Goal: Information Seeking & Learning: Check status

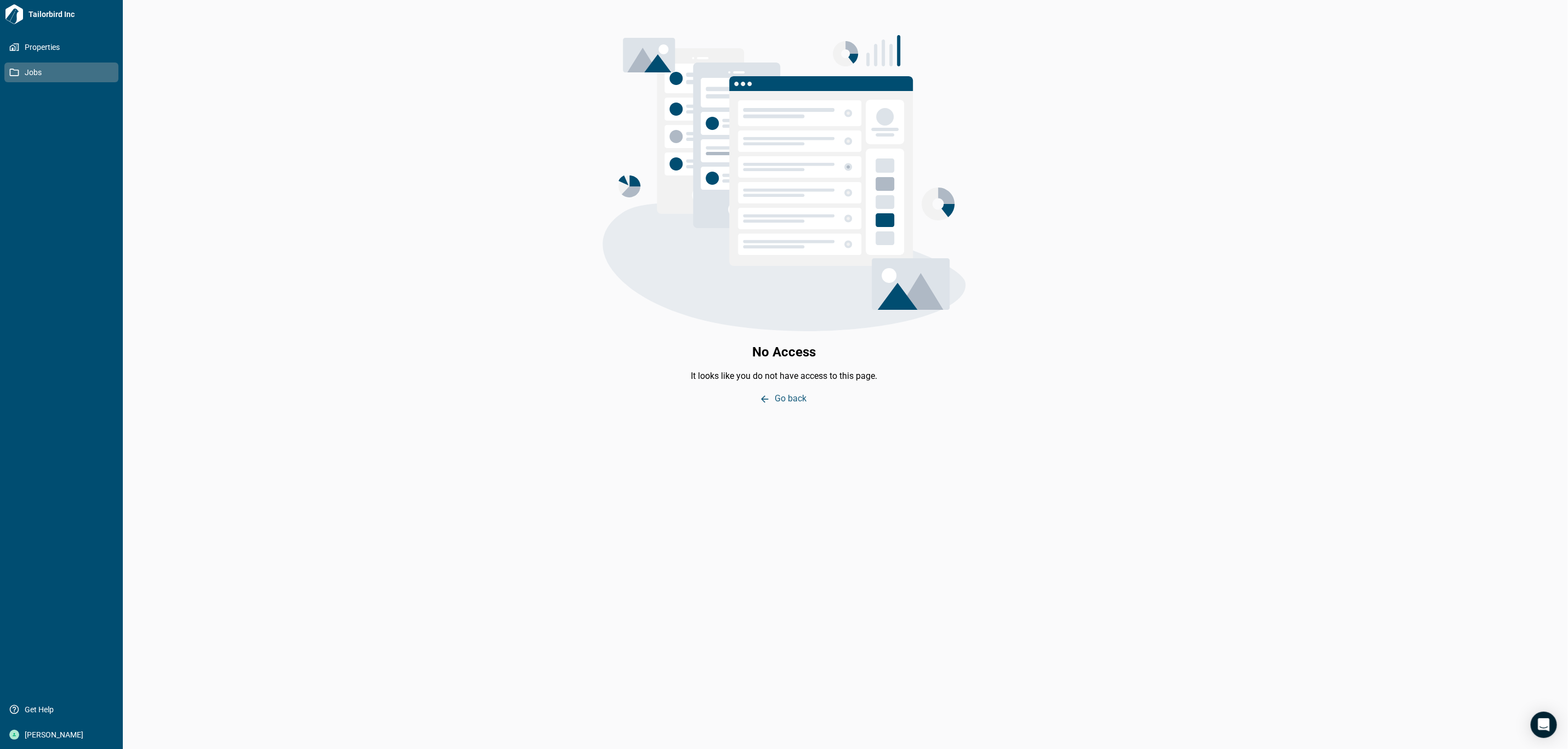
click at [9, 69] on icon at bounding box center [14, 72] width 10 height 10
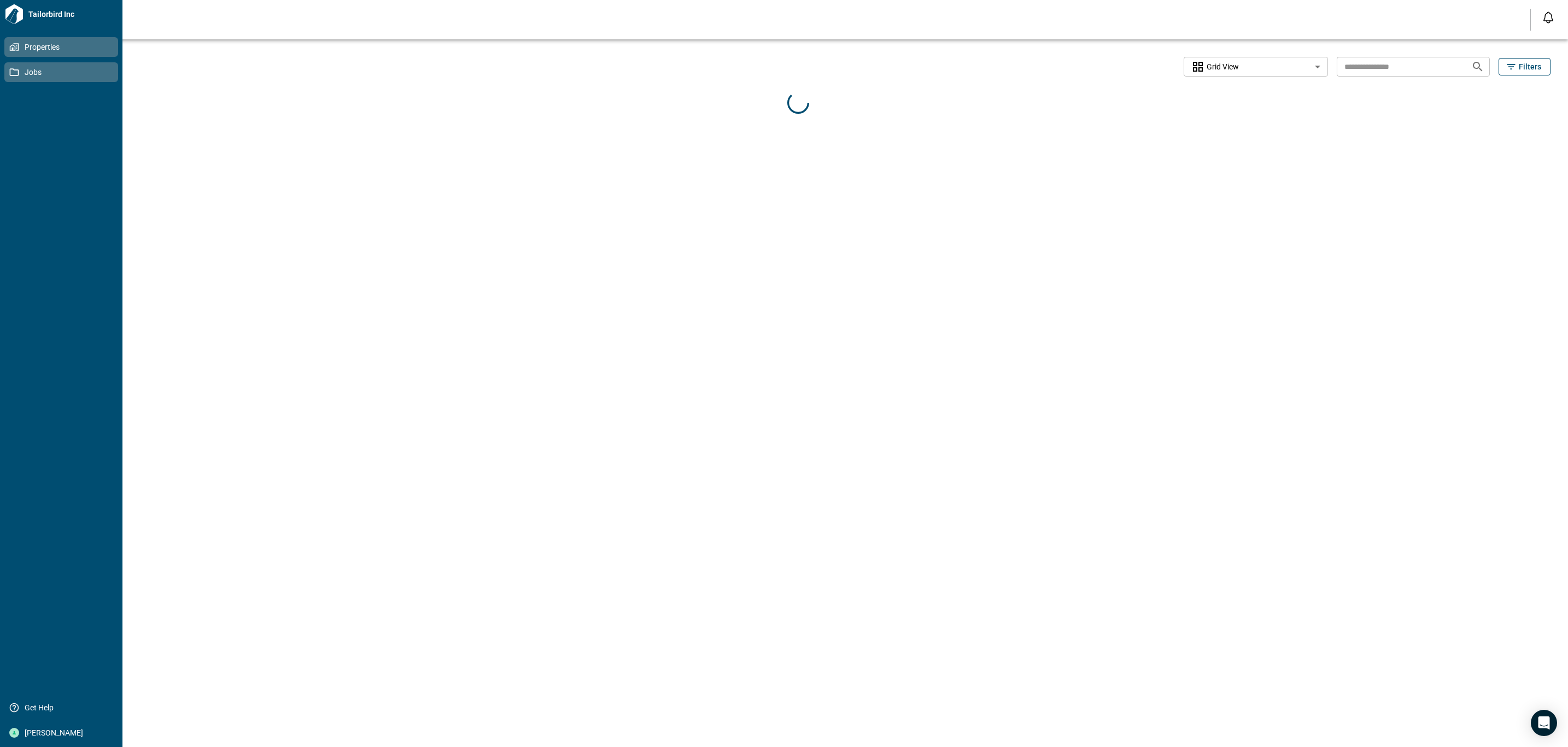
click at [46, 51] on span "Properties" at bounding box center [63, 47] width 89 height 11
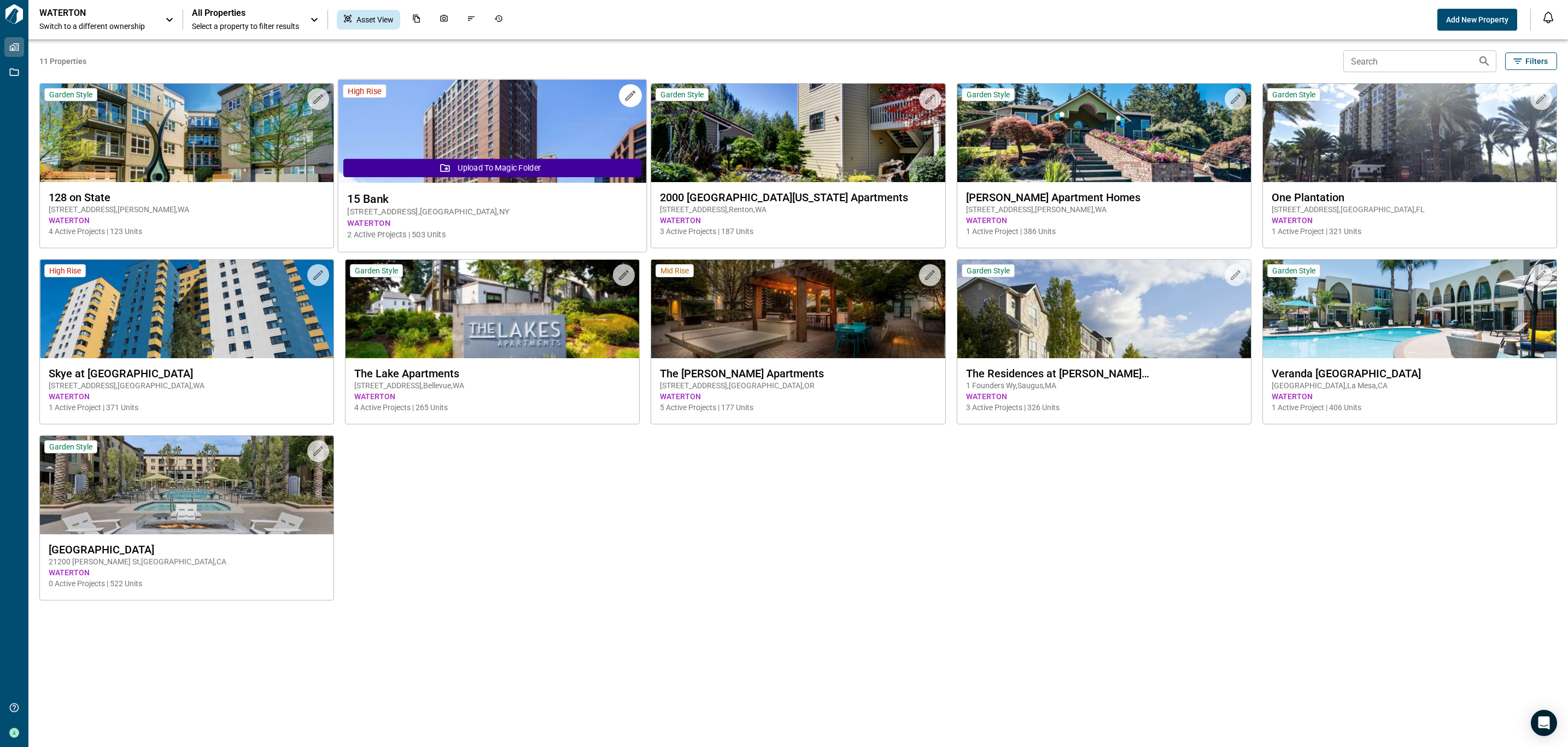
click at [475, 217] on span "WATERTON" at bounding box center [492, 223] width 290 height 12
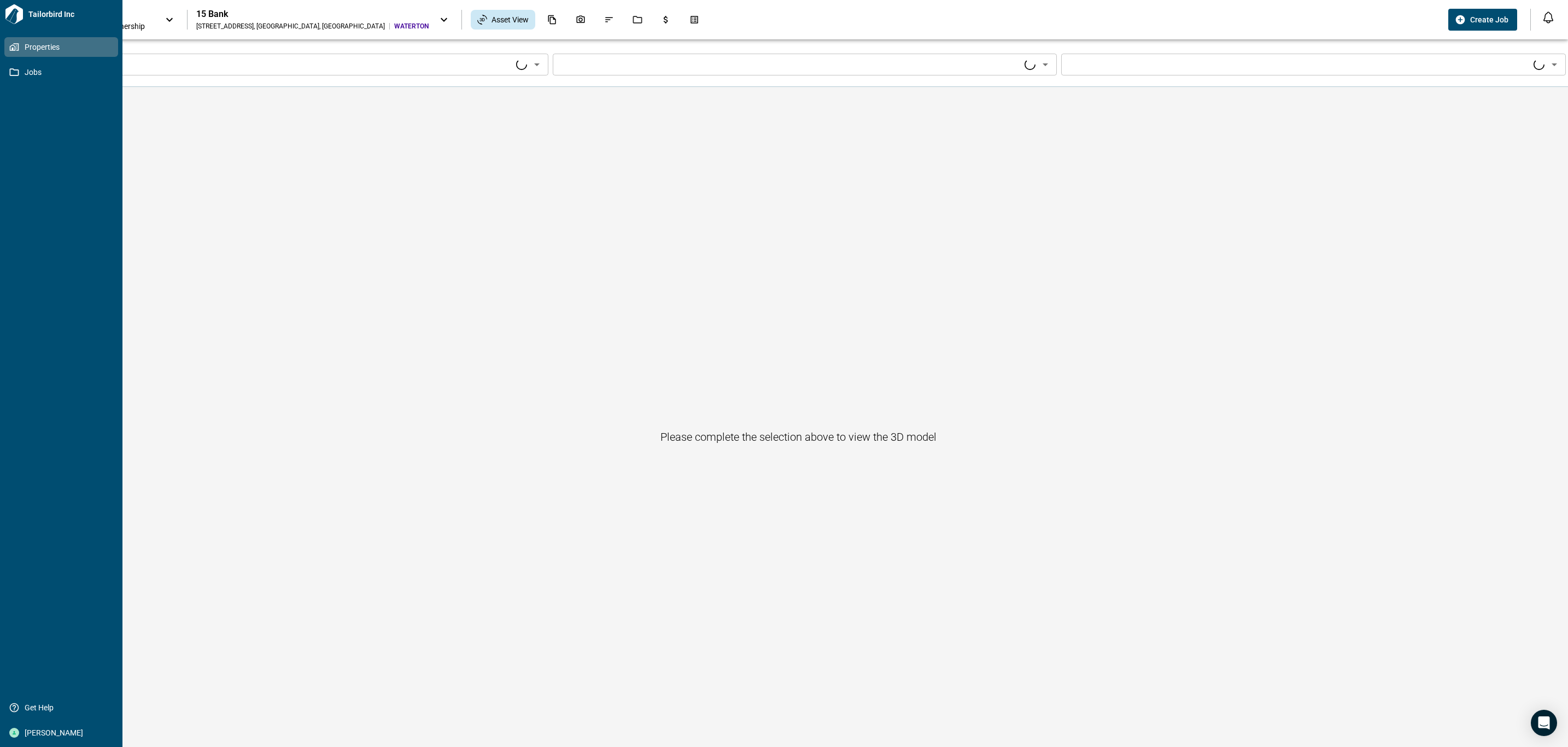
click at [9, 50] on icon at bounding box center [14, 47] width 10 height 10
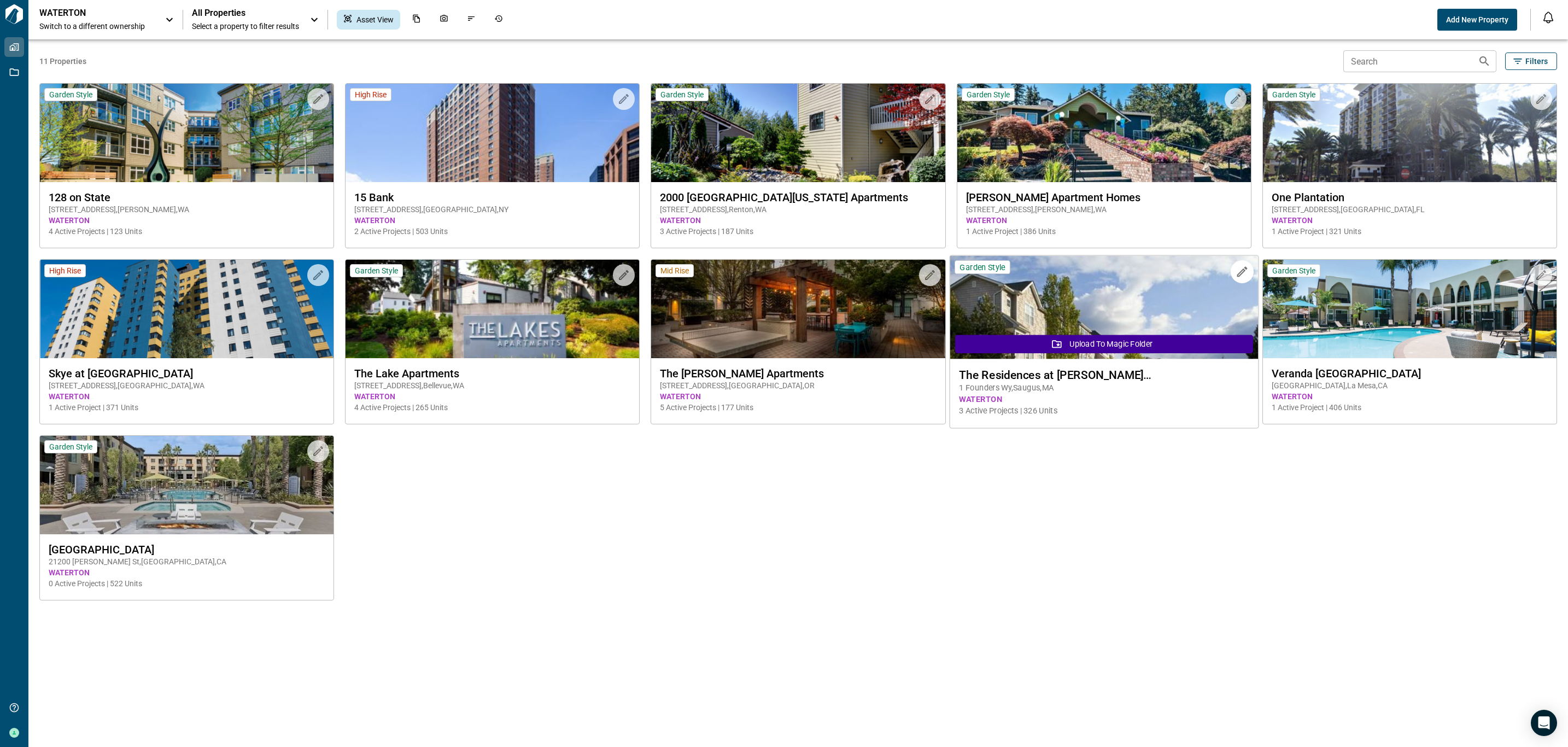
click at [1073, 383] on span "1 Founders Wy , Saugus , [GEOGRAPHIC_DATA]" at bounding box center [1104, 388] width 290 height 12
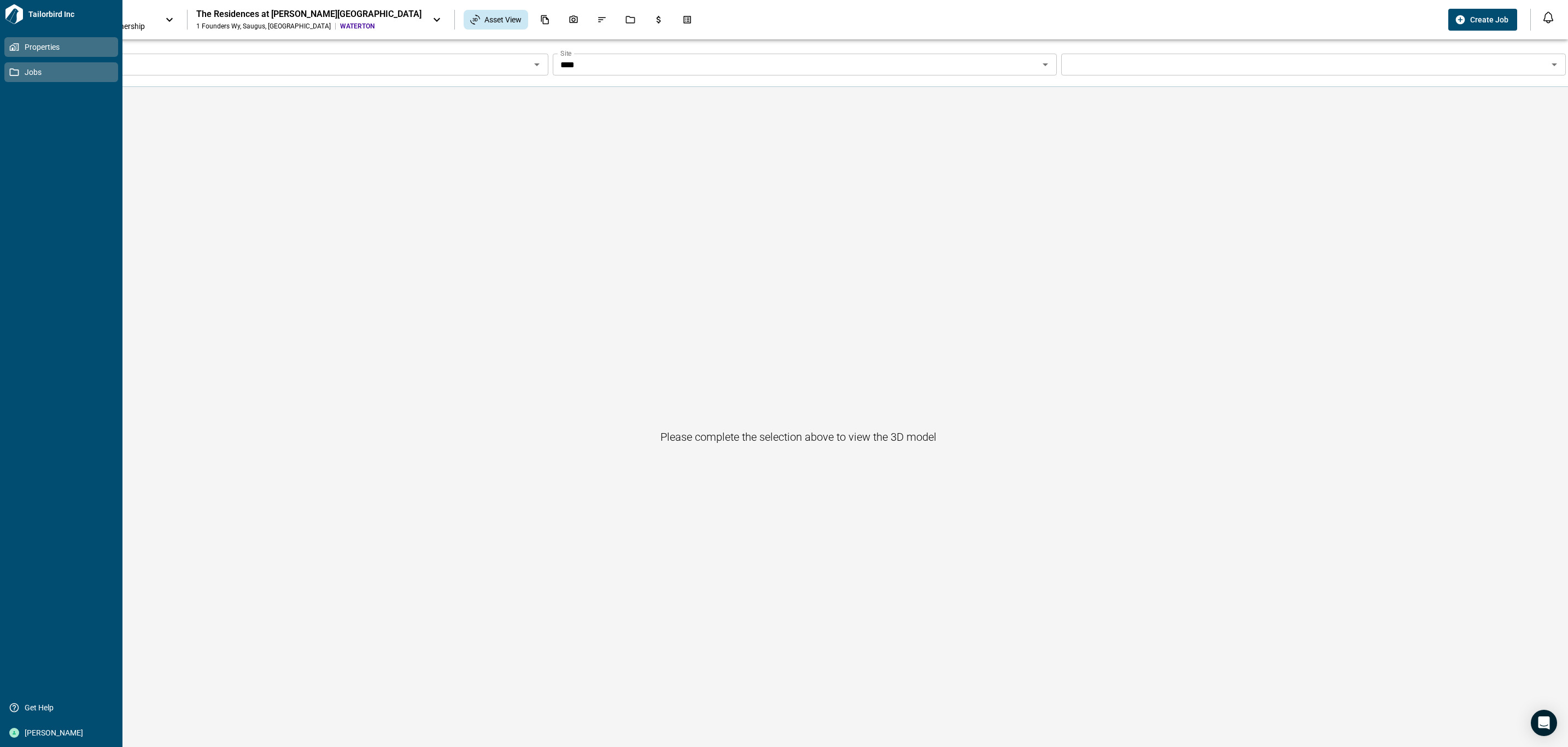
click at [8, 66] on link "Jobs" at bounding box center [61, 72] width 114 height 19
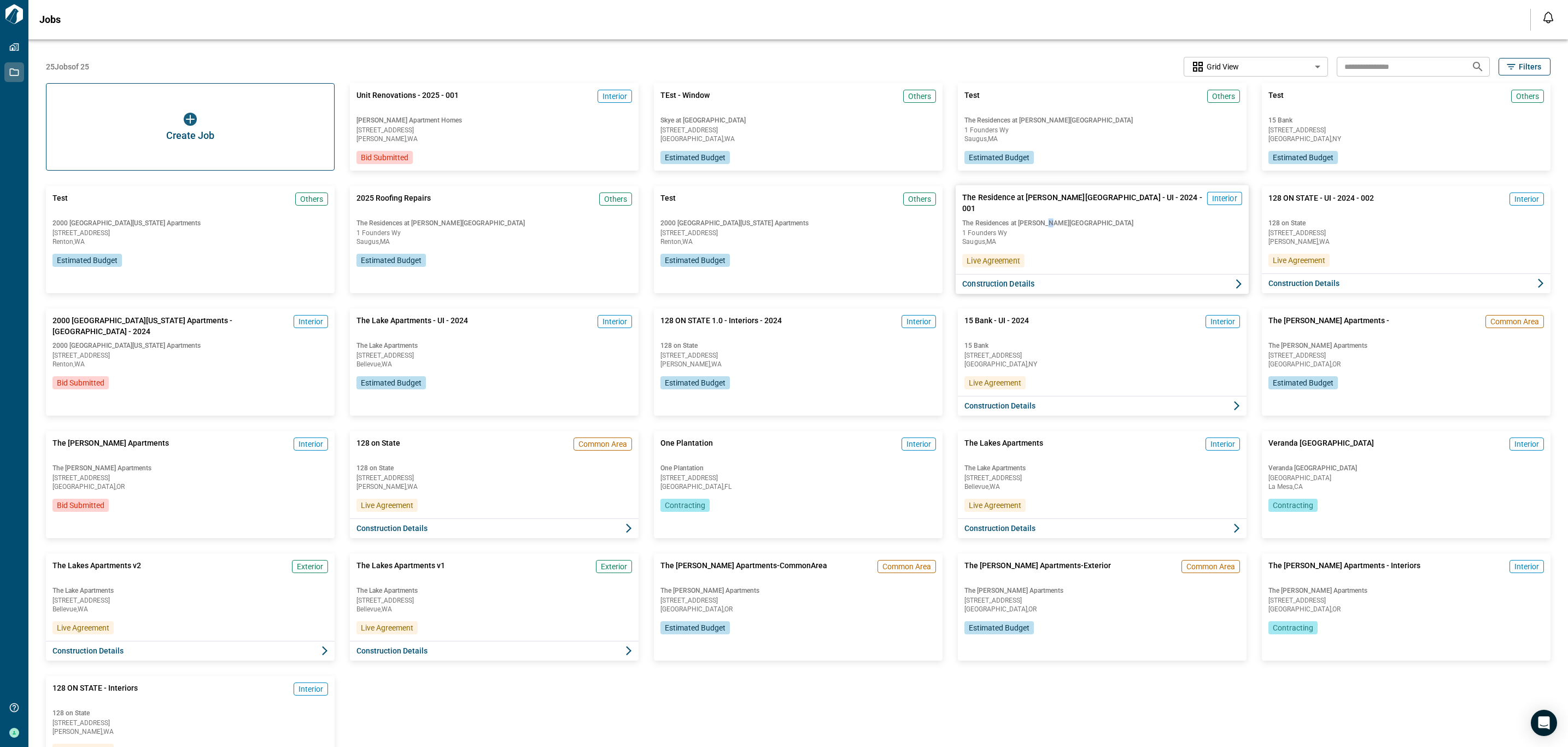
click at [1045, 225] on span "The Residences at [PERSON_NAME][GEOGRAPHIC_DATA]" at bounding box center [1102, 222] width 280 height 9
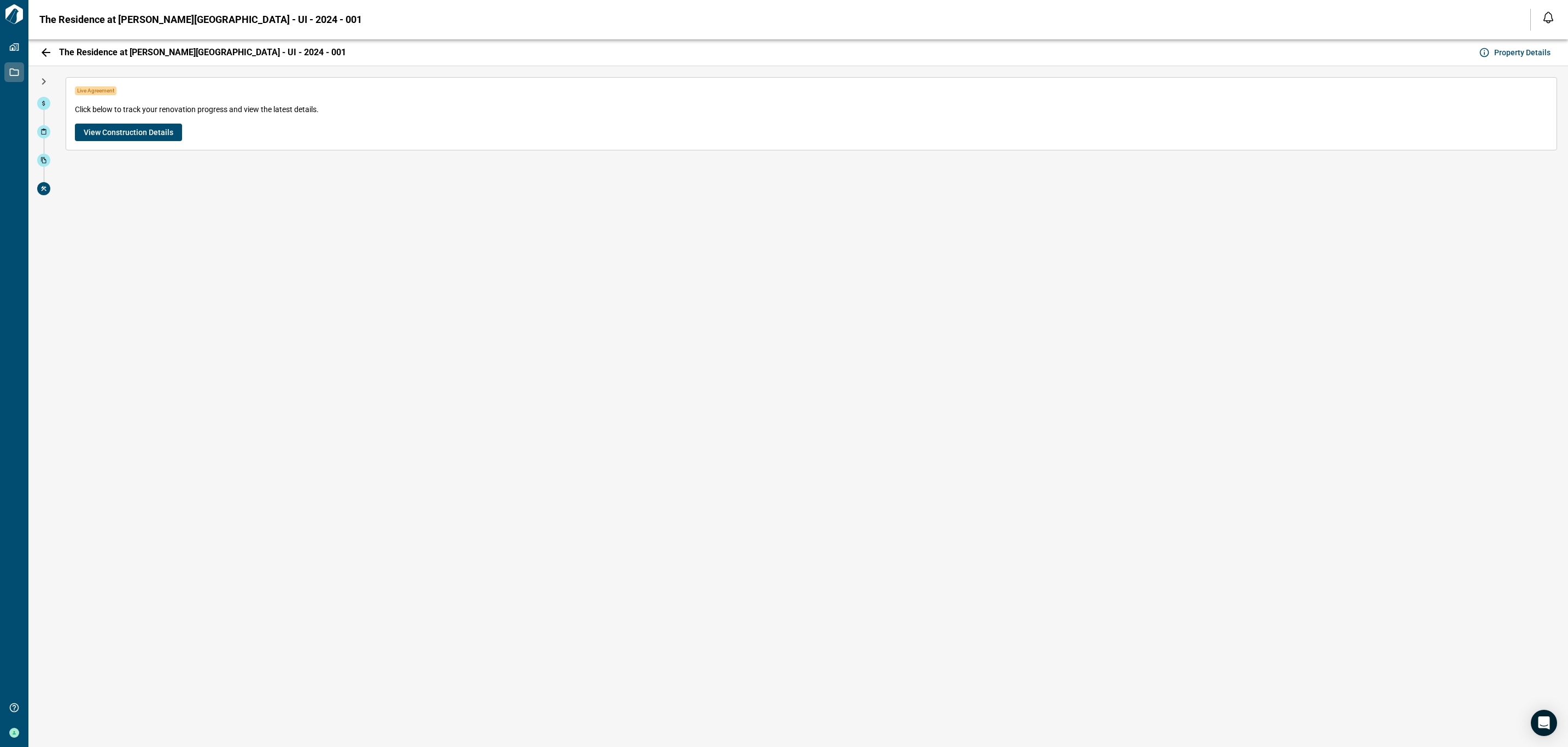
click at [87, 141] on button "View Construction Details" at bounding box center [128, 132] width 107 height 18
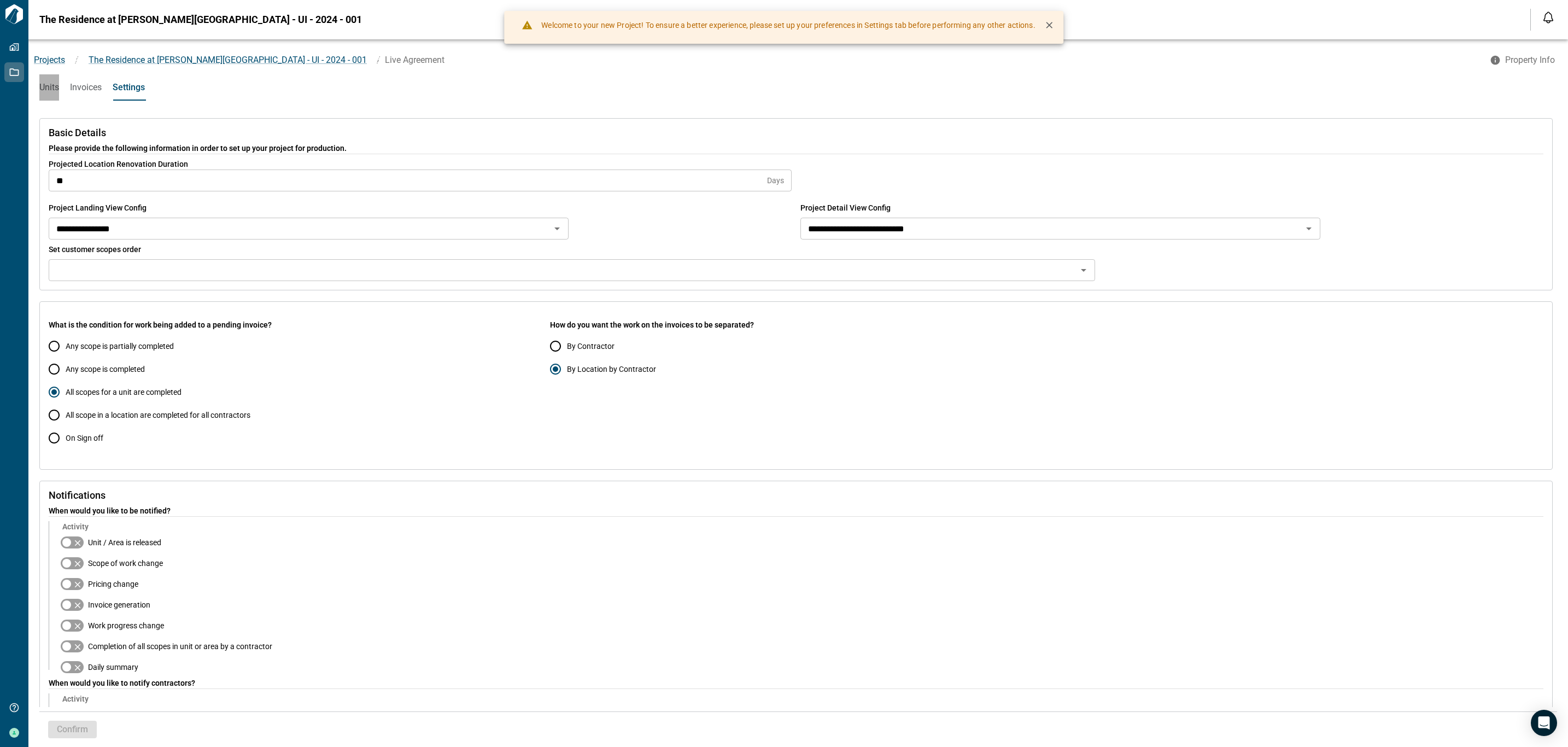
click at [43, 83] on span "Units" at bounding box center [49, 88] width 19 height 11
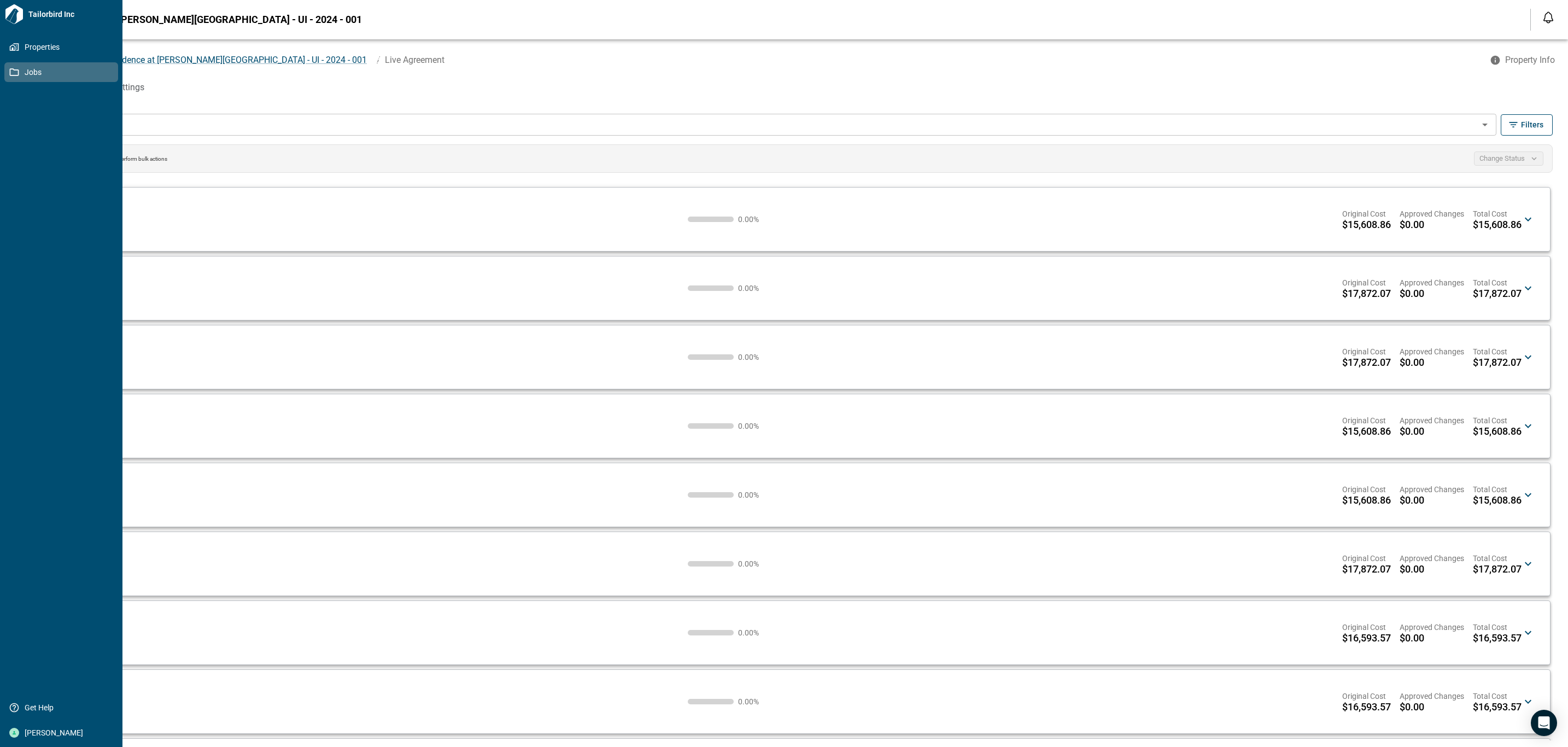
click at [19, 30] on div "Tailorbird Inc Properties Jobs Get Help [PERSON_NAME]" at bounding box center [61, 373] width 122 height 747
click at [29, 43] on span "Properties" at bounding box center [63, 47] width 89 height 11
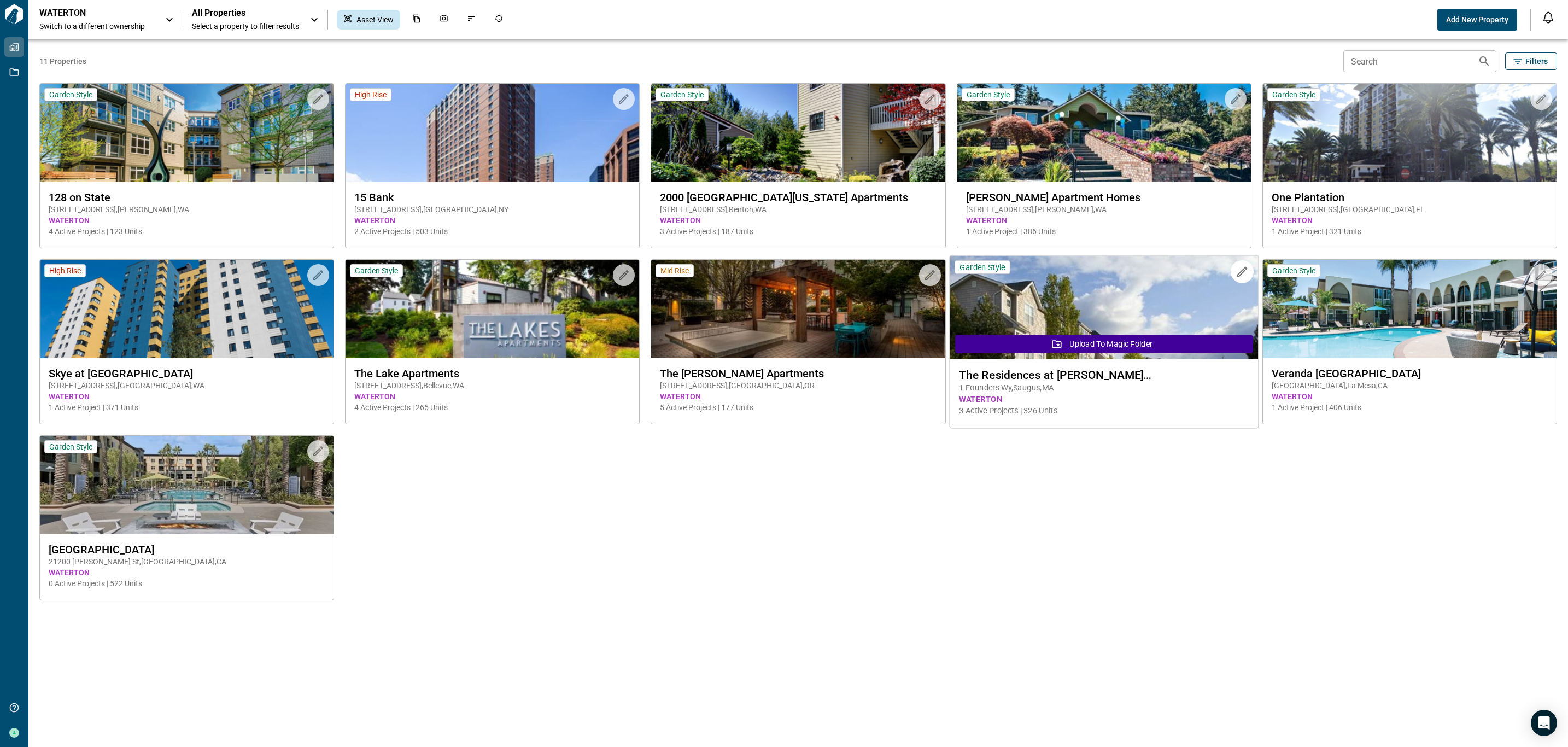
click at [1135, 388] on span "1 Founders Wy , Saugus , [GEOGRAPHIC_DATA]" at bounding box center [1104, 388] width 290 height 12
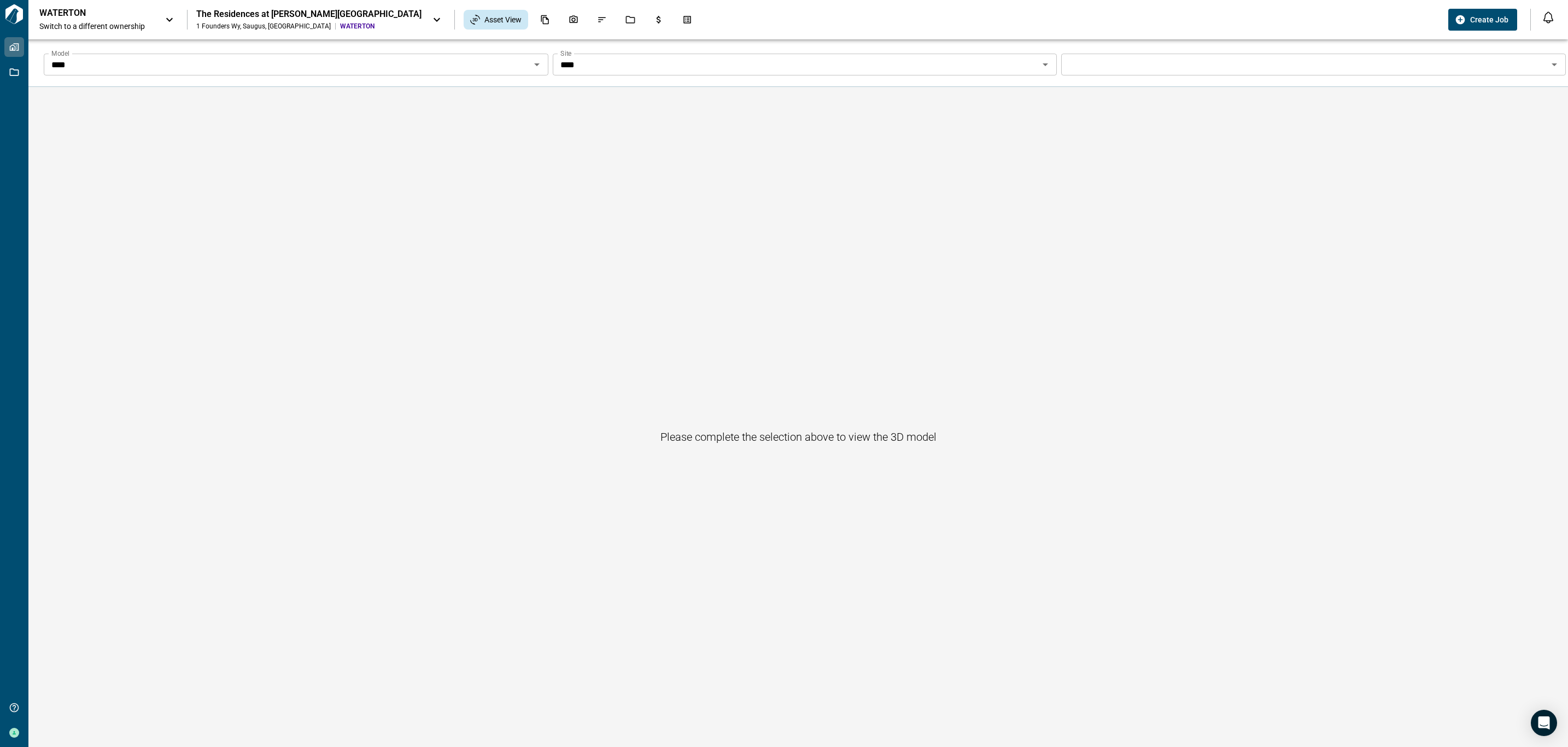
click at [816, 424] on div "Please complete the selection above to view the 3D model" at bounding box center [798, 437] width 1539 height 700
click at [527, 62] on input "****" at bounding box center [287, 64] width 480 height 15
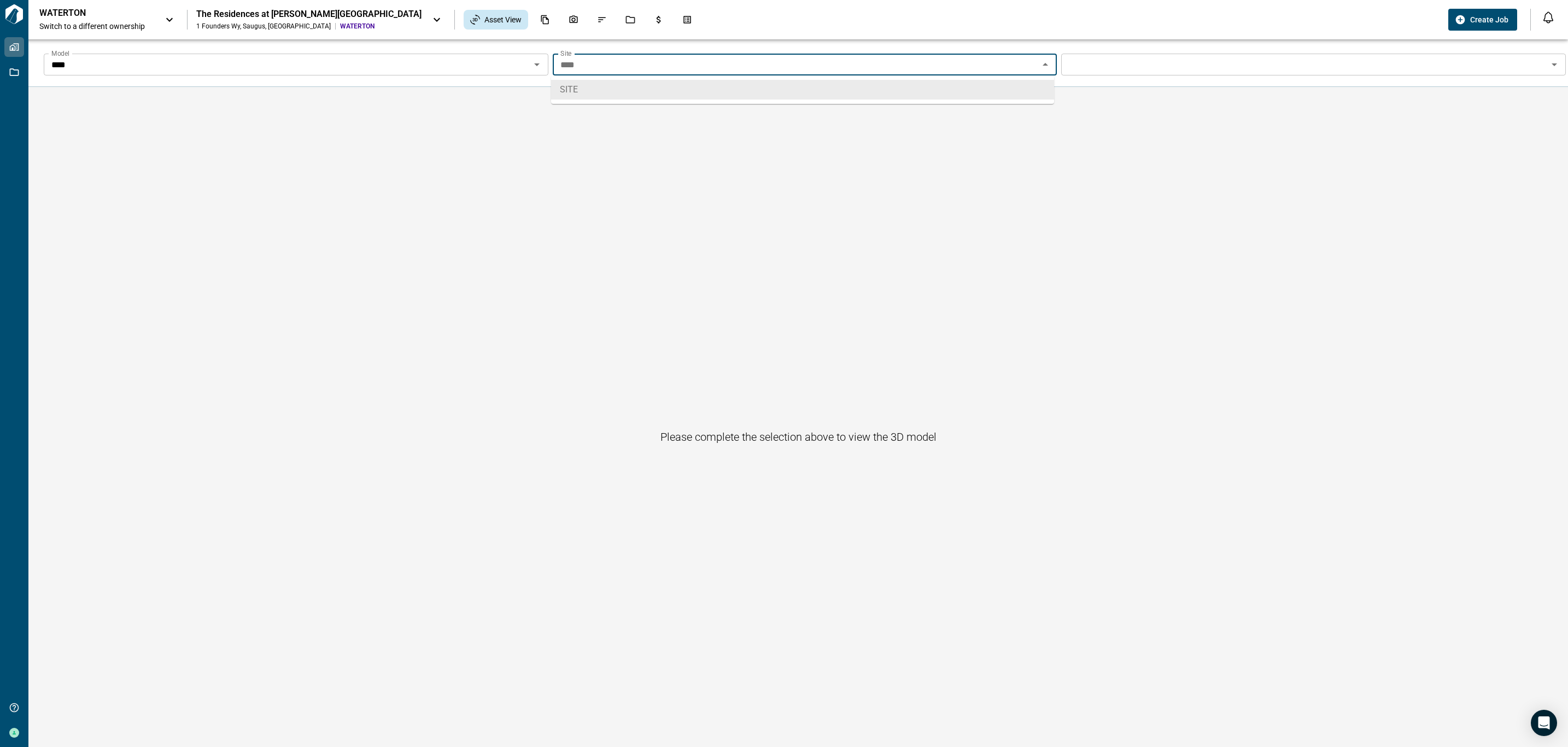
click at [825, 69] on input "****" at bounding box center [796, 64] width 480 height 15
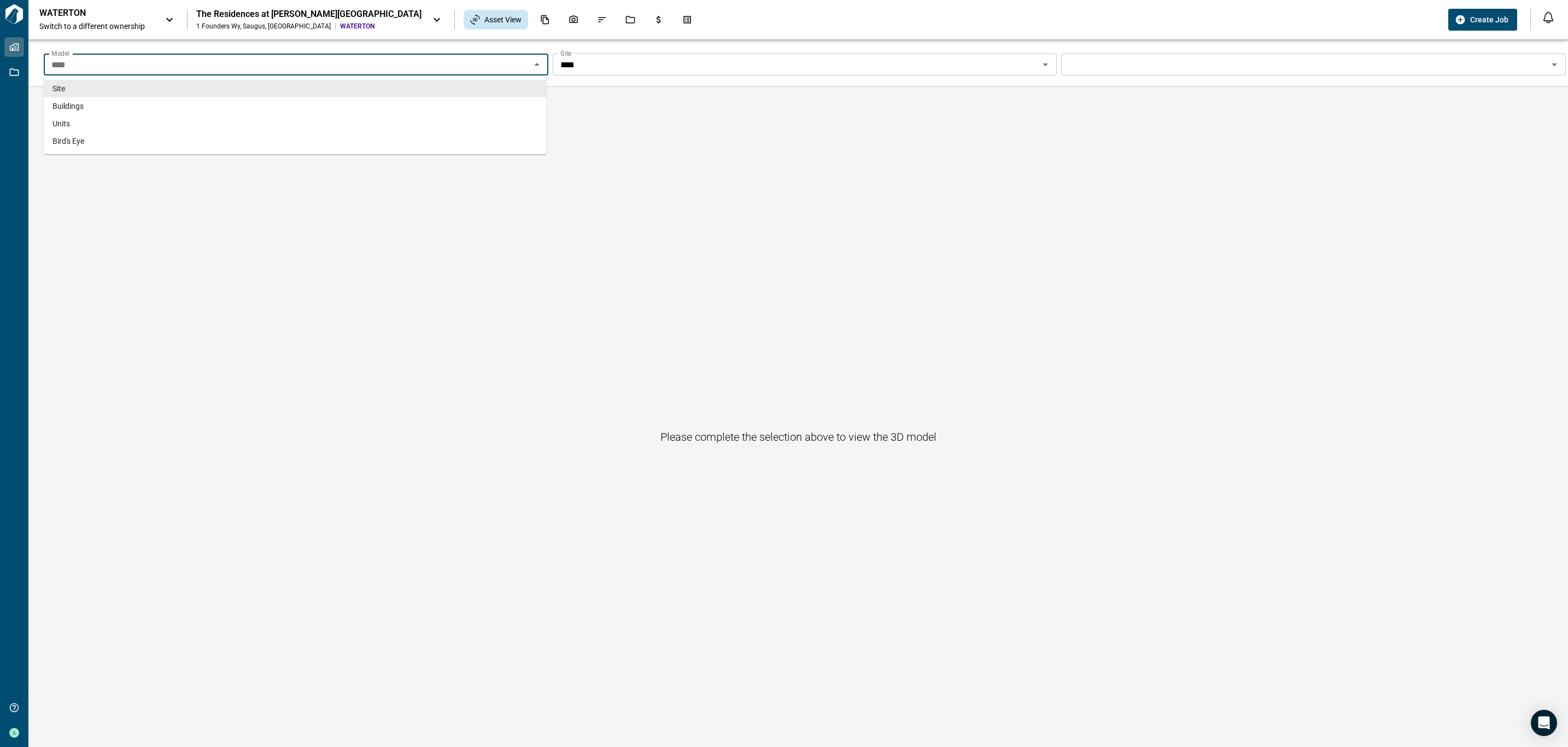
click at [79, 68] on input "****" at bounding box center [287, 64] width 480 height 15
click at [68, 122] on span "Units" at bounding box center [61, 124] width 18 height 11
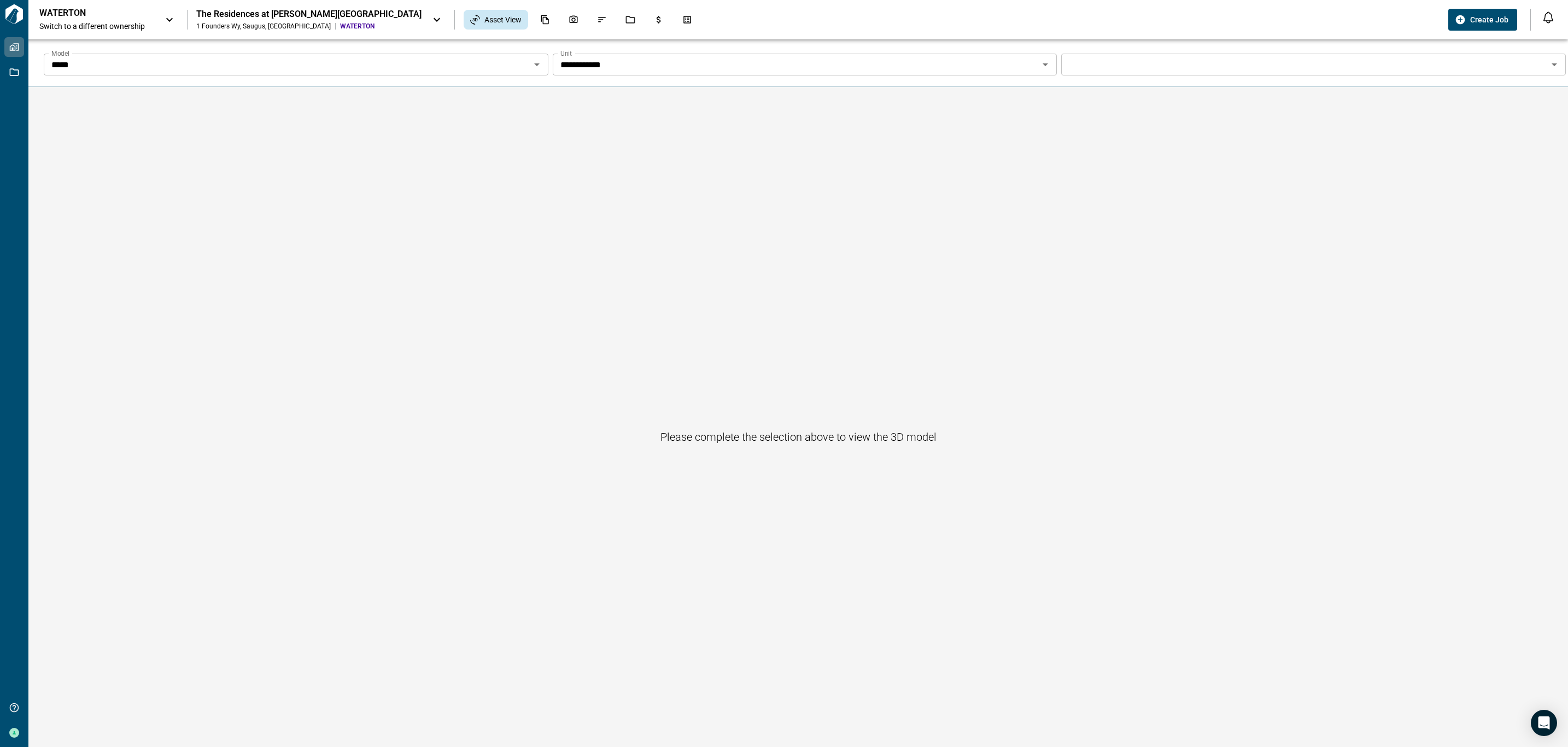
click at [527, 66] on input "Model" at bounding box center [287, 64] width 480 height 15
click at [654, 18] on icon "Budgets" at bounding box center [659, 19] width 10 height 10
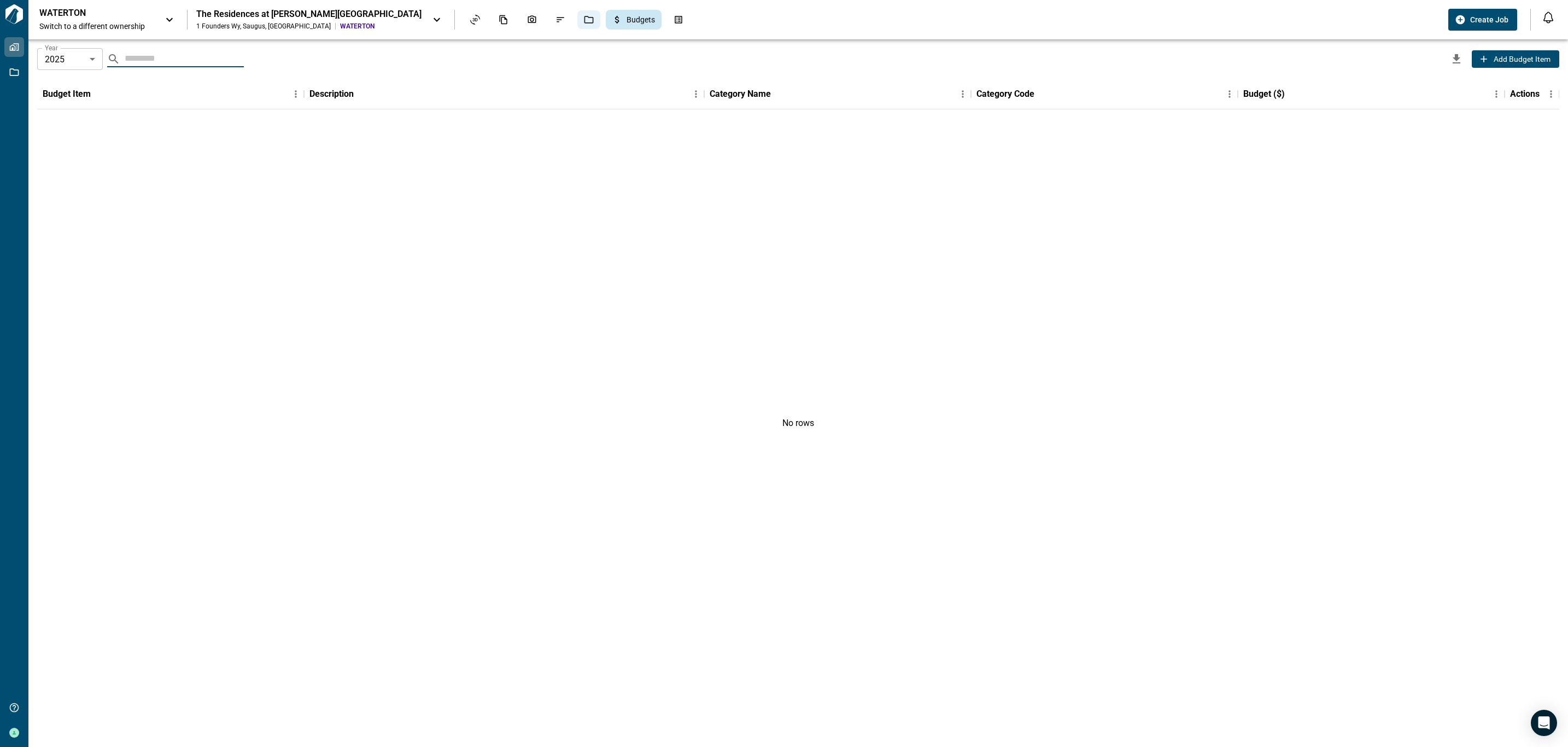
click at [584, 23] on icon "Jobs" at bounding box center [589, 19] width 9 height 8
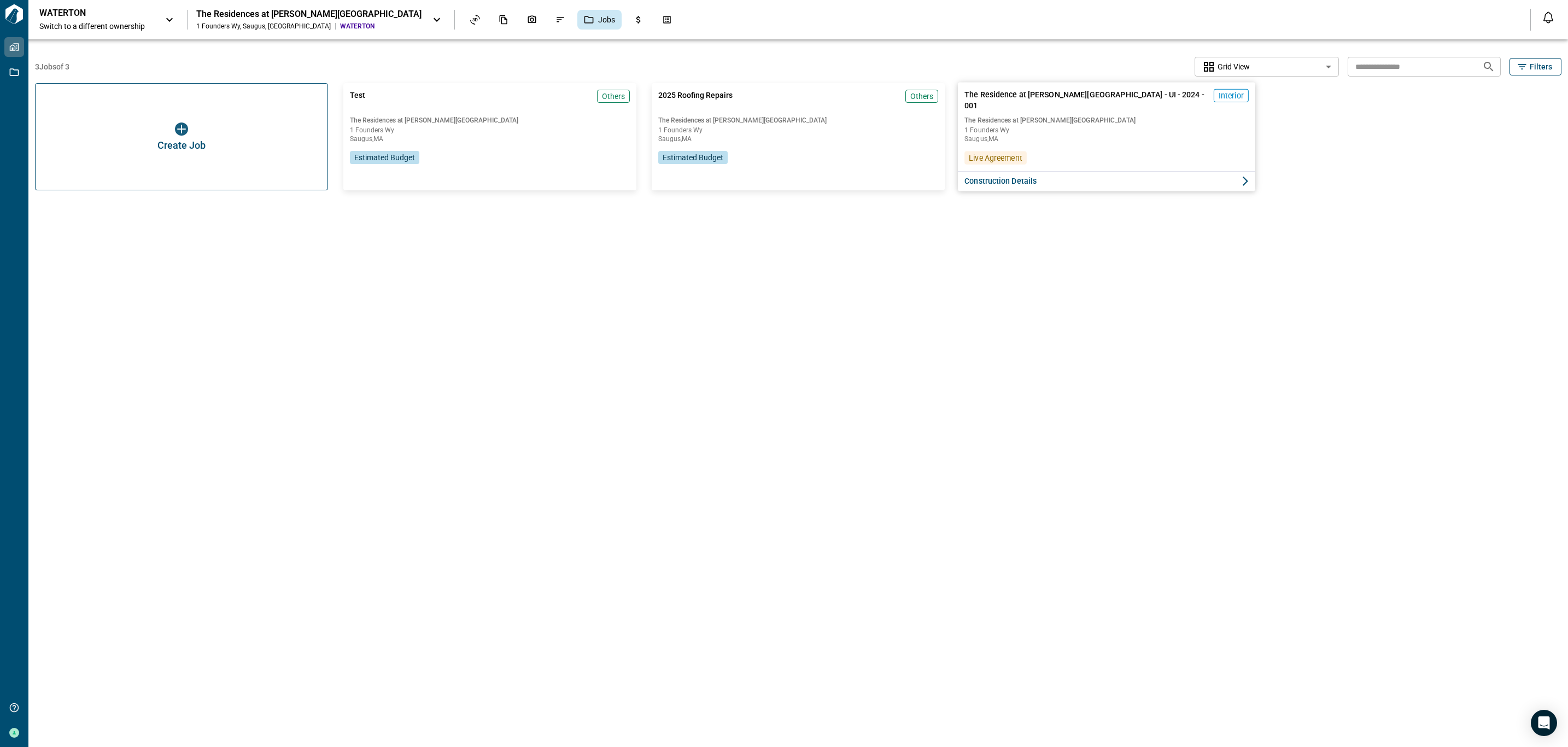
click at [1009, 127] on span "1 Founders Wy" at bounding box center [1106, 130] width 284 height 7
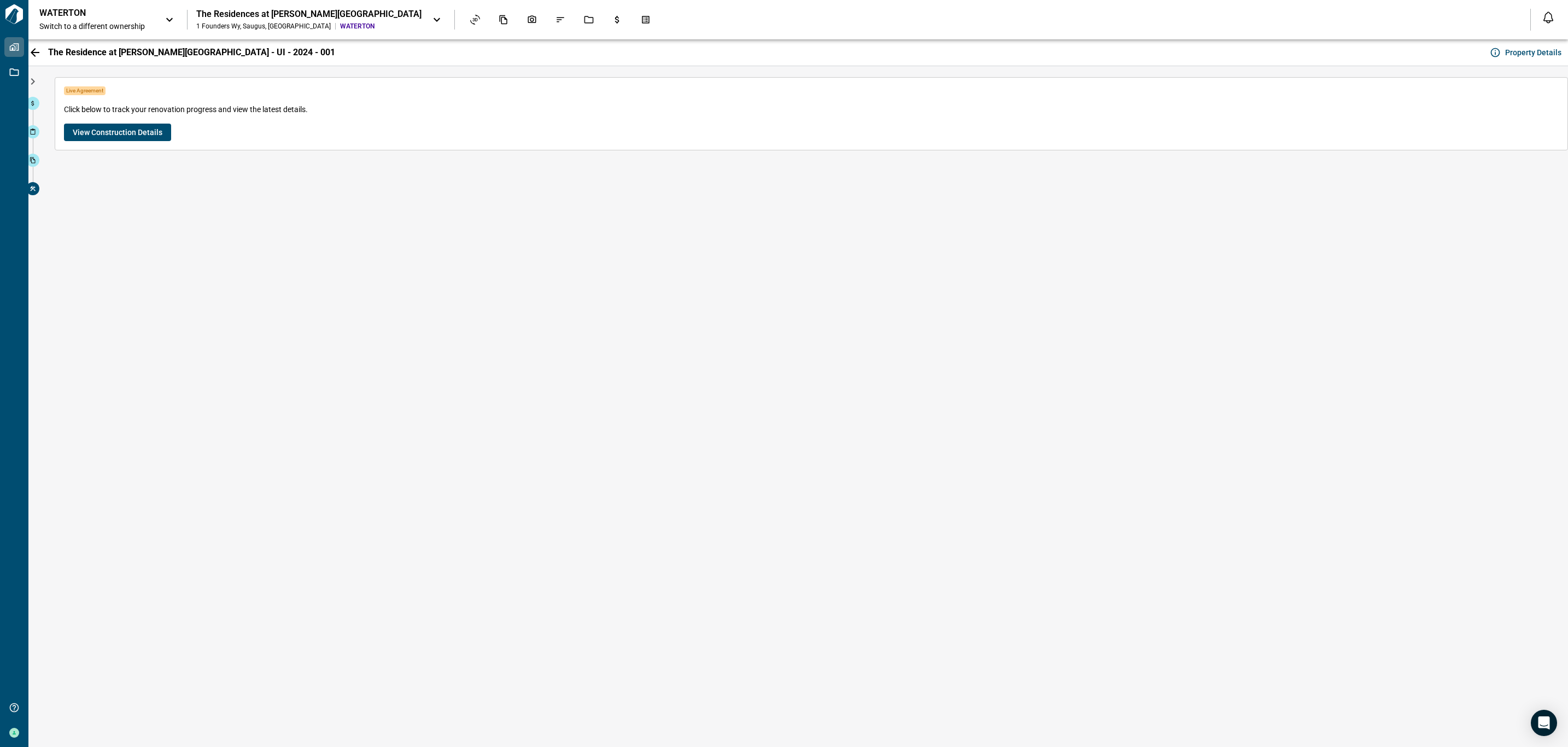
click at [259, 250] on div "Live Agreement Click below to track your renovation progress and view the lates…" at bounding box center [811, 407] width 1535 height 681
click at [32, 161] on icon at bounding box center [33, 160] width 7 height 7
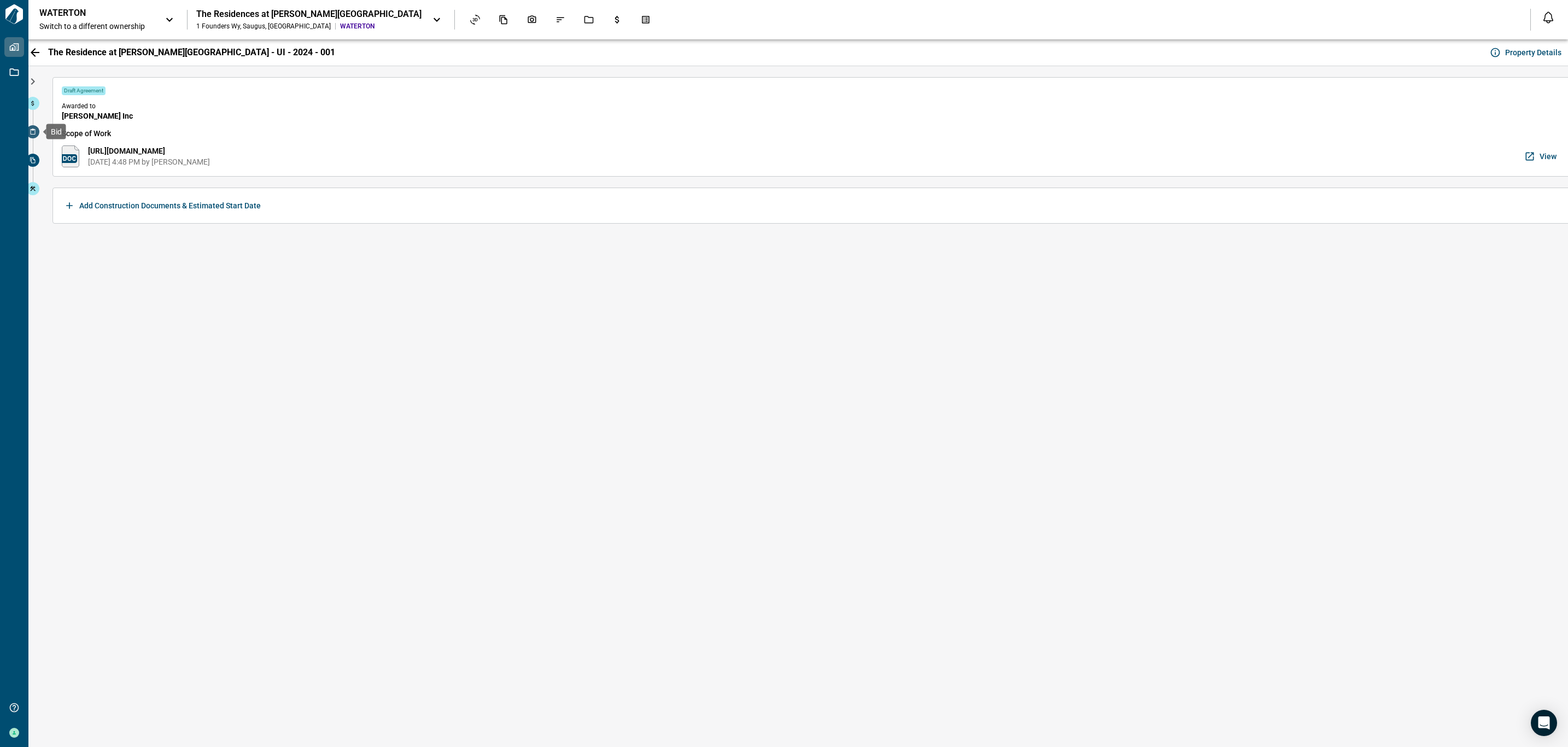
click at [30, 130] on icon at bounding box center [33, 132] width 5 height 6
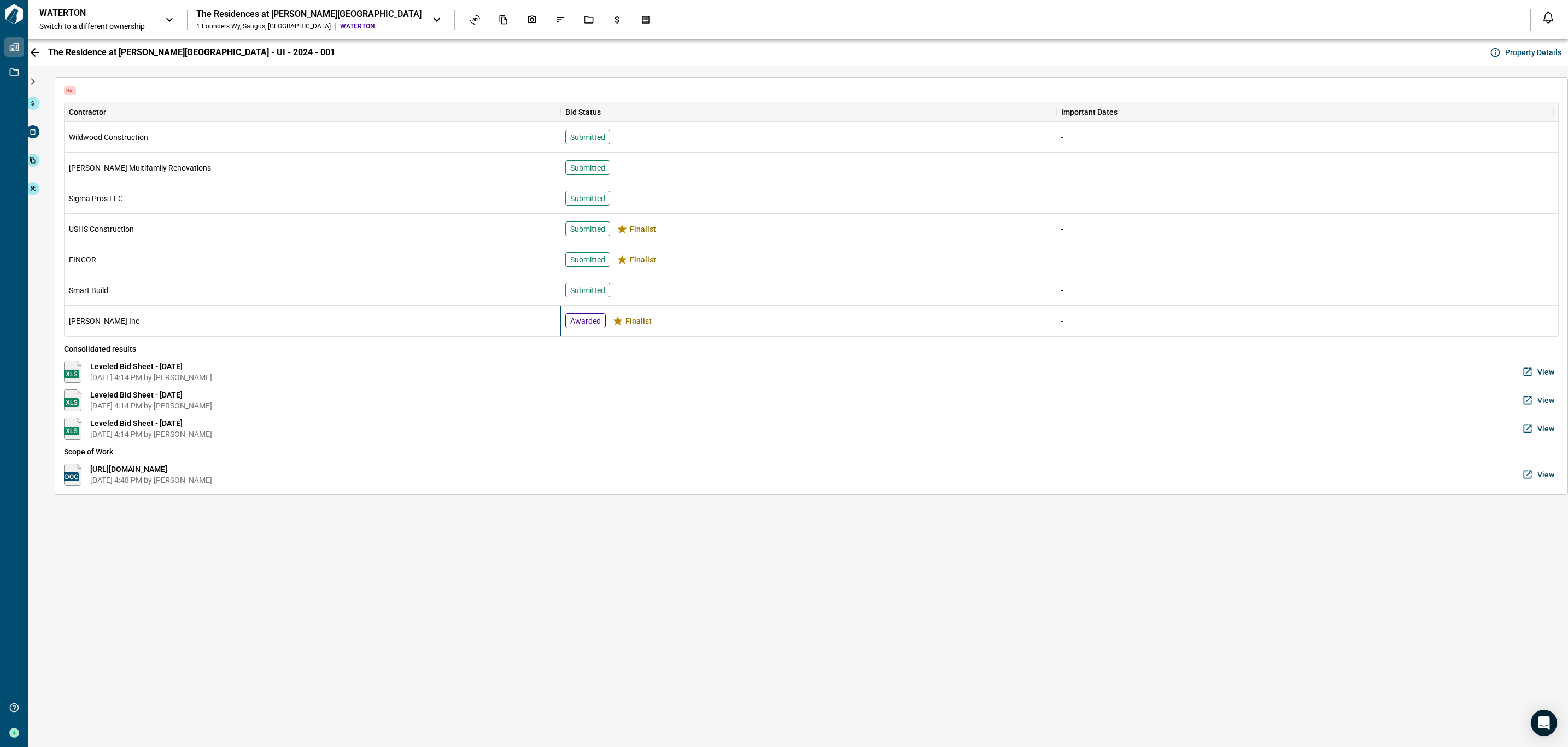
click at [100, 322] on span "[PERSON_NAME] Inc" at bounding box center [104, 321] width 71 height 11
click at [550, 321] on div "[PERSON_NAME] Inc" at bounding box center [313, 321] width 497 height 30
click at [1527, 430] on icon "button" at bounding box center [1527, 429] width 8 height 8
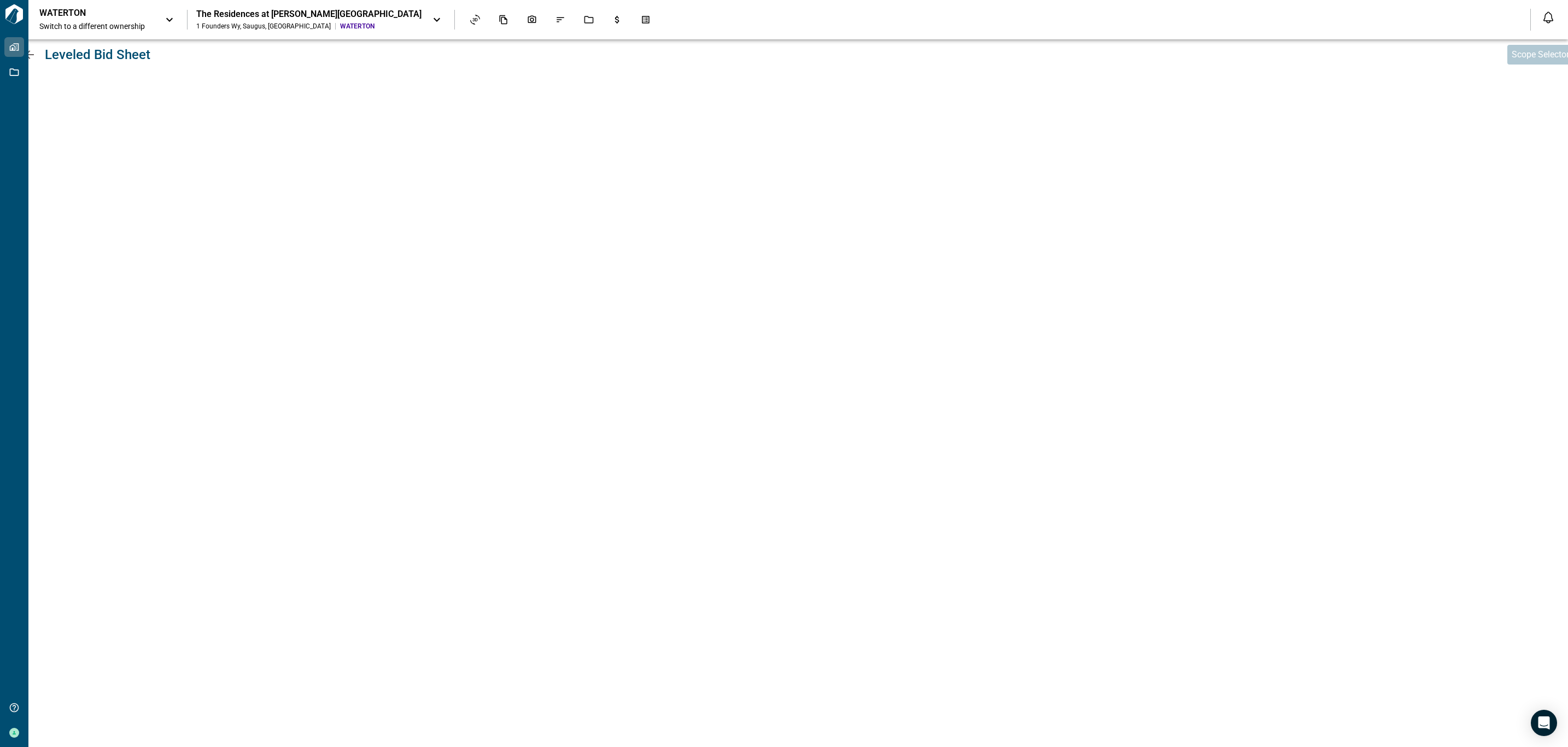
click at [30, 56] on icon at bounding box center [30, 55] width 13 height 13
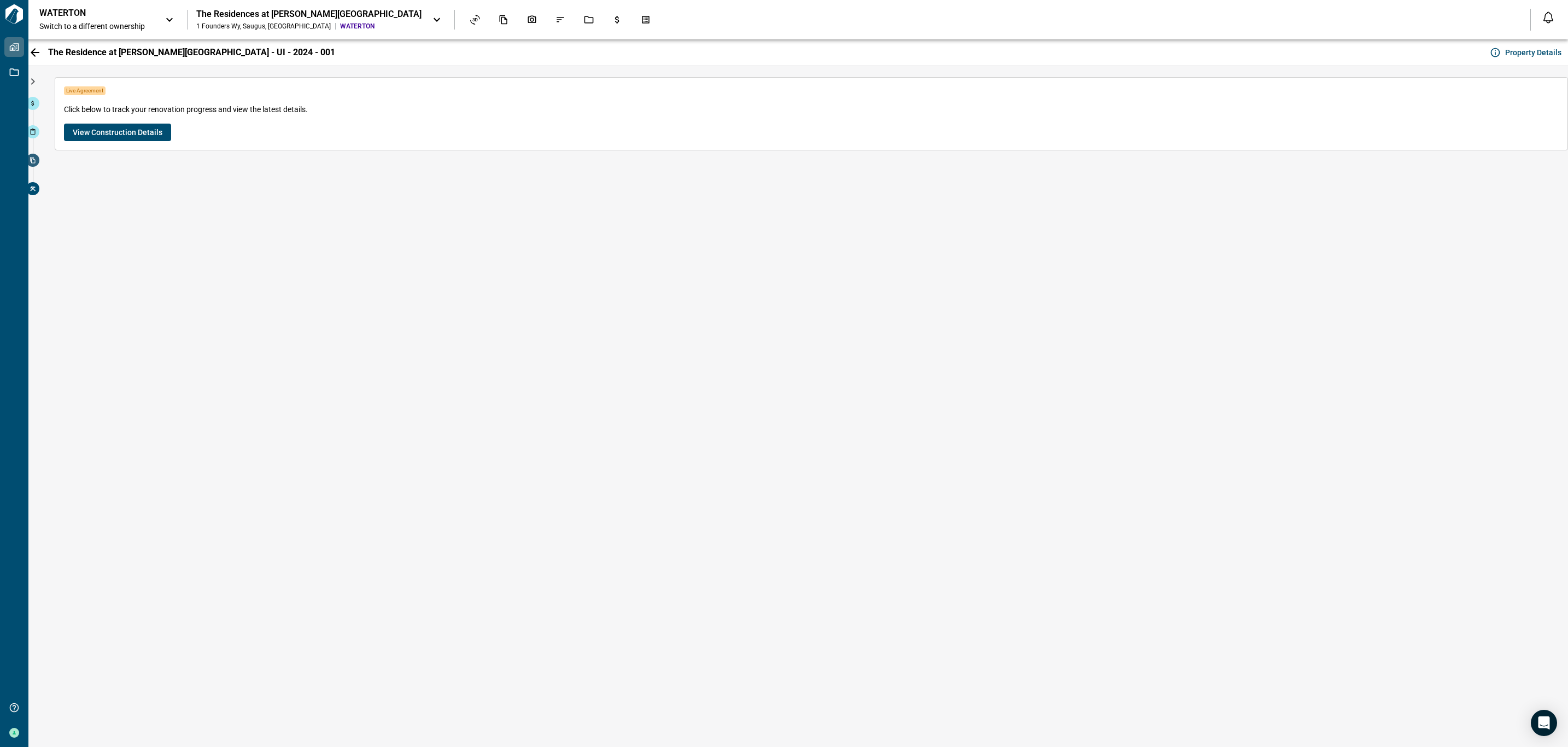
click at [35, 158] on icon at bounding box center [33, 160] width 7 height 7
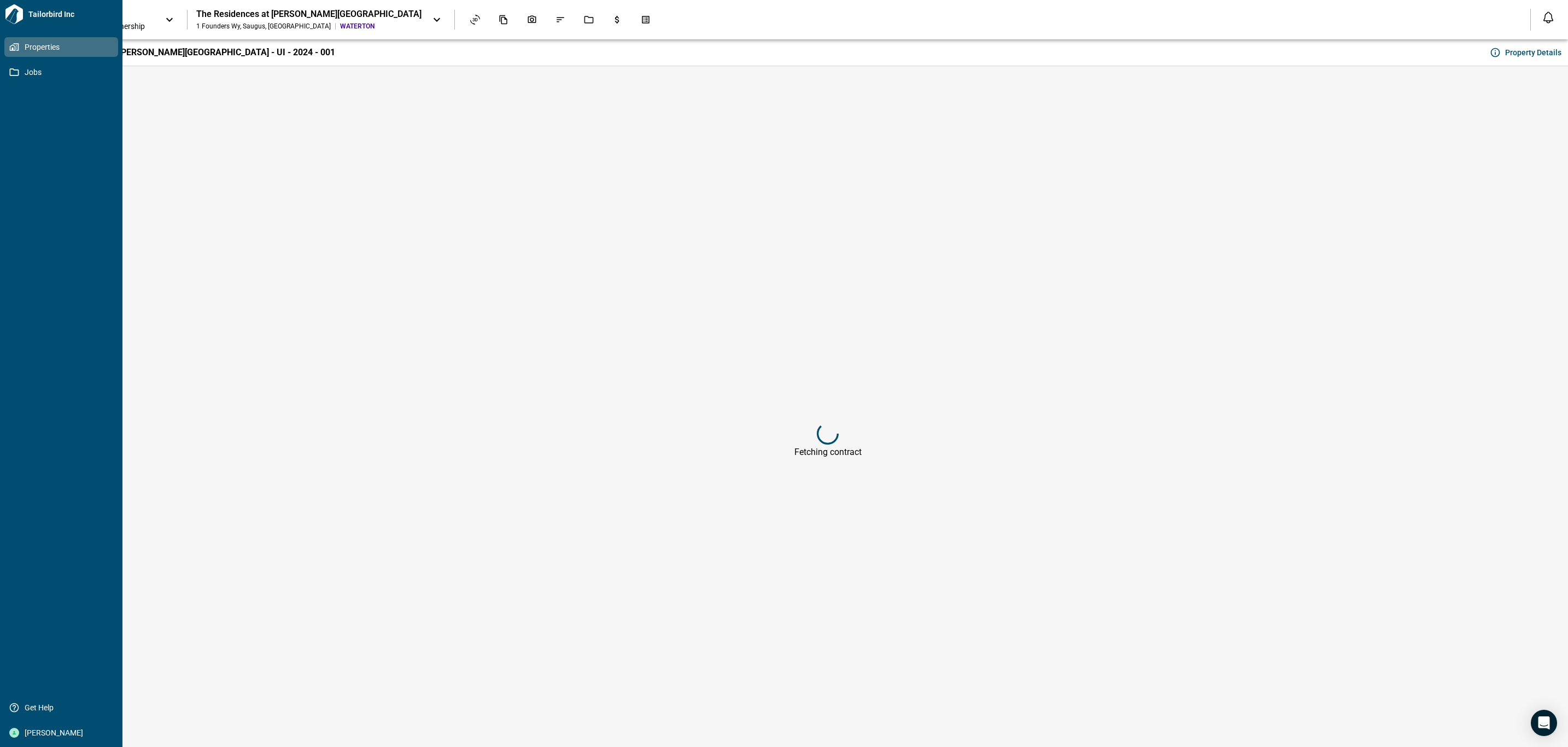
click at [26, 133] on div "Tailorbird Inc Properties Jobs Get Help [PERSON_NAME]" at bounding box center [61, 373] width 122 height 747
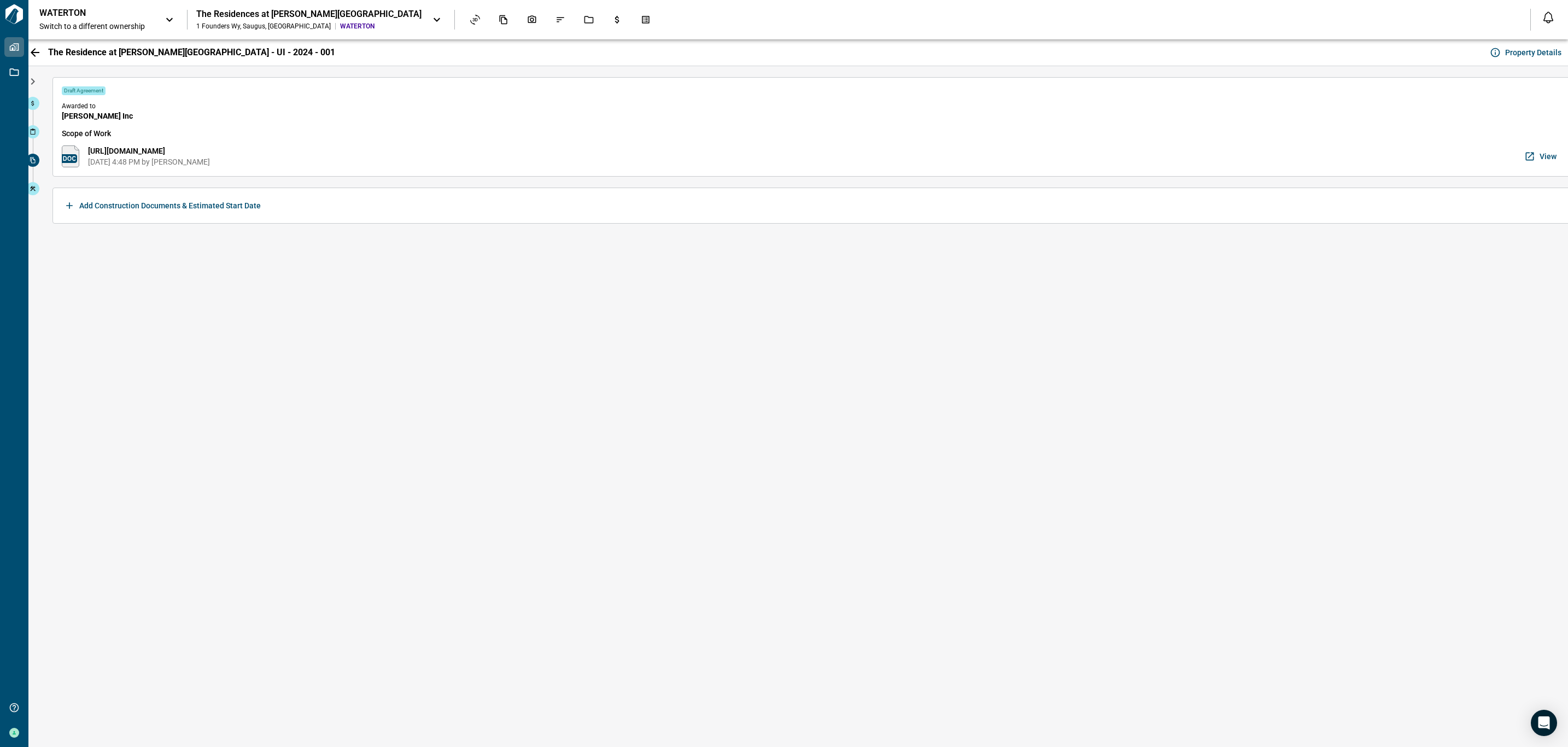
click at [207, 175] on div "Draft Agreement Awarded to Callahan Inc Scope of Work https://docs.google.com/d…" at bounding box center [811, 127] width 1517 height 99
click at [37, 128] on span at bounding box center [33, 132] width 13 height 13
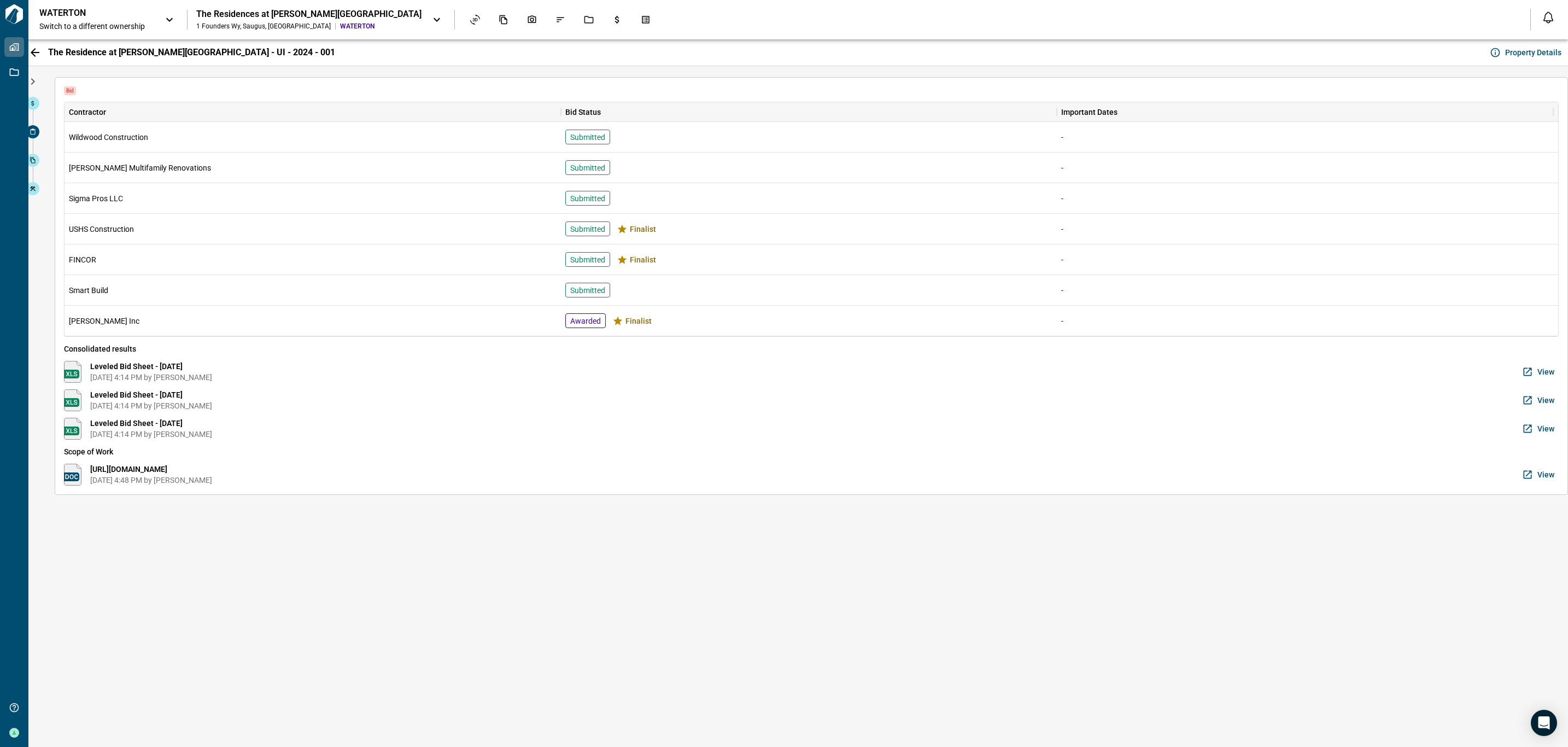
click at [1533, 370] on button "View" at bounding box center [1539, 372] width 39 height 22
